Goal: Task Accomplishment & Management: Manage account settings

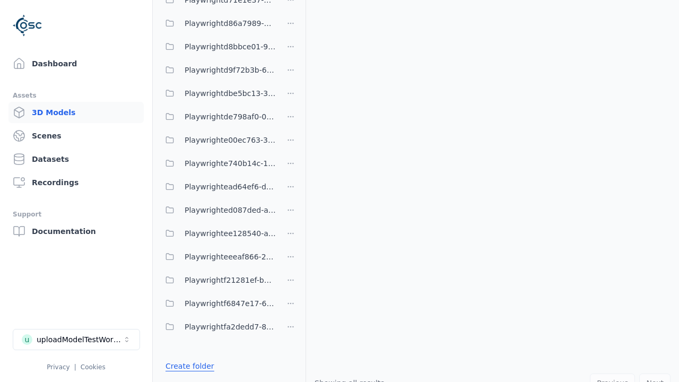
click at [187, 366] on link "Create folder" at bounding box center [189, 366] width 49 height 11
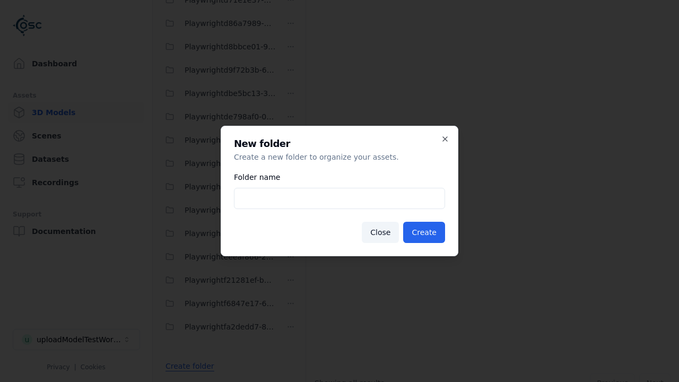
type input "**********"
click at [425, 232] on button "Create" at bounding box center [424, 232] width 42 height 21
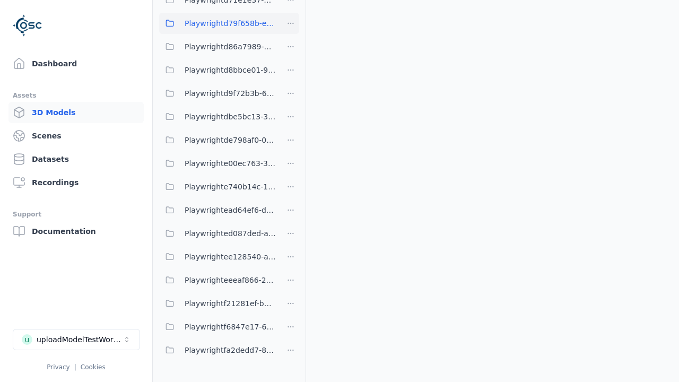
click at [217, 23] on span "Playwrightd79f658b-eade-4849-9d8e-5622c9a15415" at bounding box center [230, 23] width 91 height 13
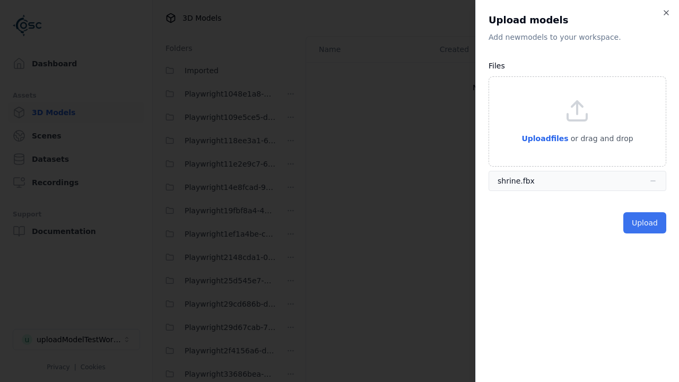
click at [645, 223] on button "Upload" at bounding box center [644, 222] width 43 height 21
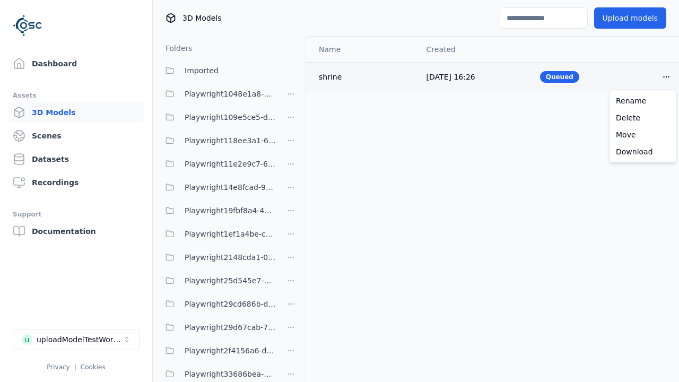
click at [666, 76] on html "Support Dashboard Assets 3D Models Scenes Datasets Recordings Support Documenta…" at bounding box center [339, 191] width 679 height 382
click at [643, 117] on div "Delete" at bounding box center [642, 117] width 63 height 17
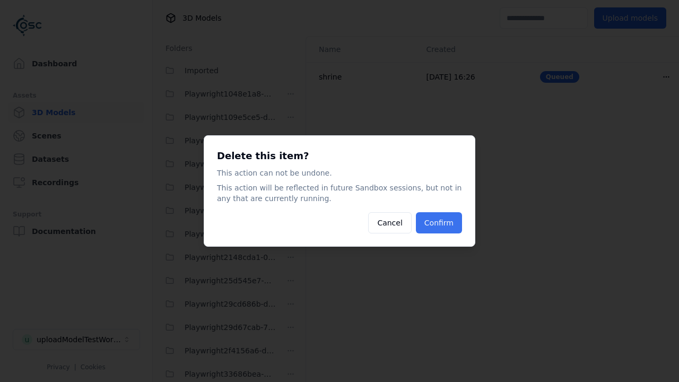
click at [440, 223] on button "Confirm" at bounding box center [439, 222] width 46 height 21
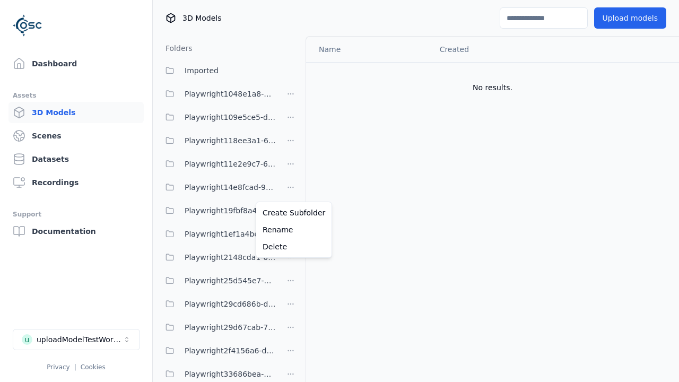
click at [291, 191] on html "Support Dashboard Assets 3D Models Scenes Datasets Recordings Support Documenta…" at bounding box center [339, 191] width 679 height 382
